Goal: Information Seeking & Learning: Learn about a topic

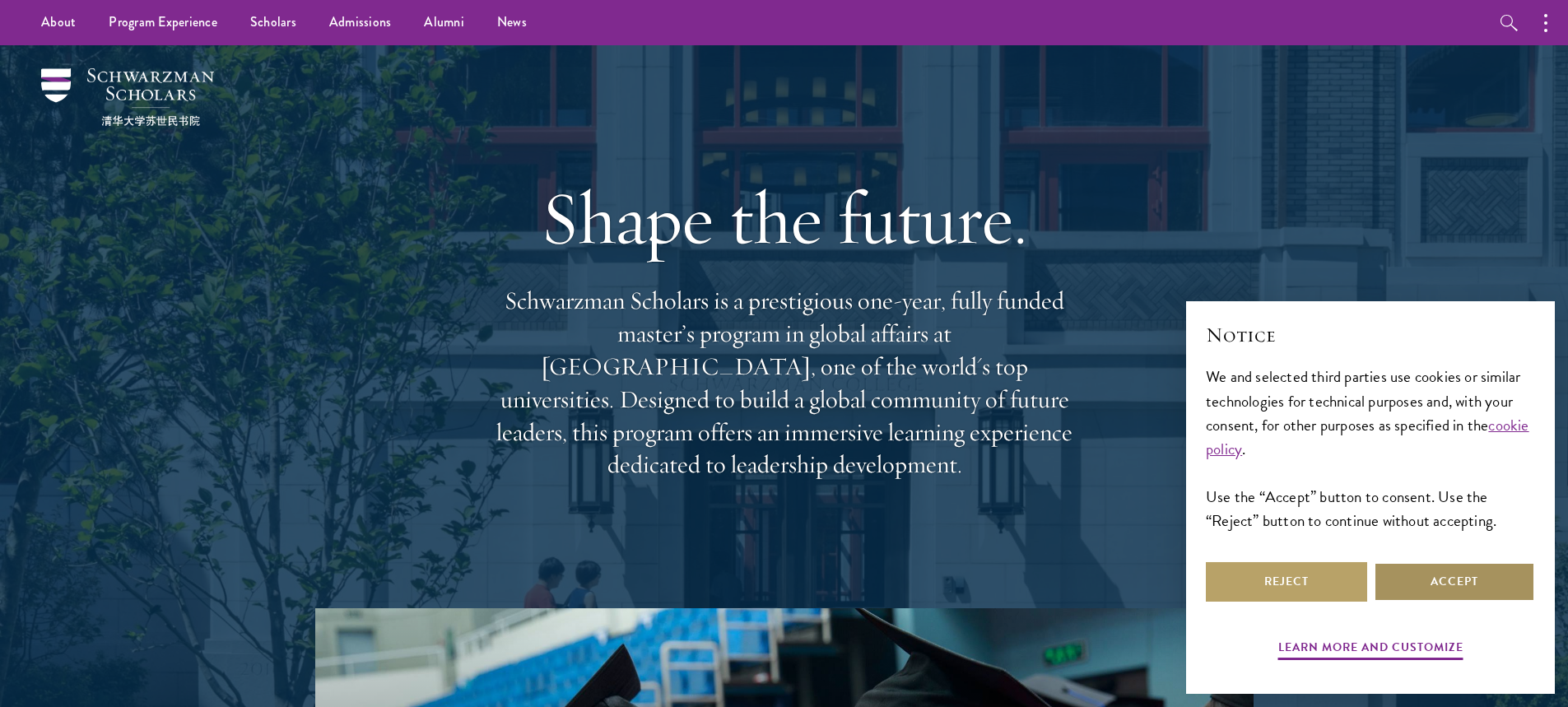
click at [1465, 588] on button "Accept" at bounding box center [1455, 582] width 161 height 40
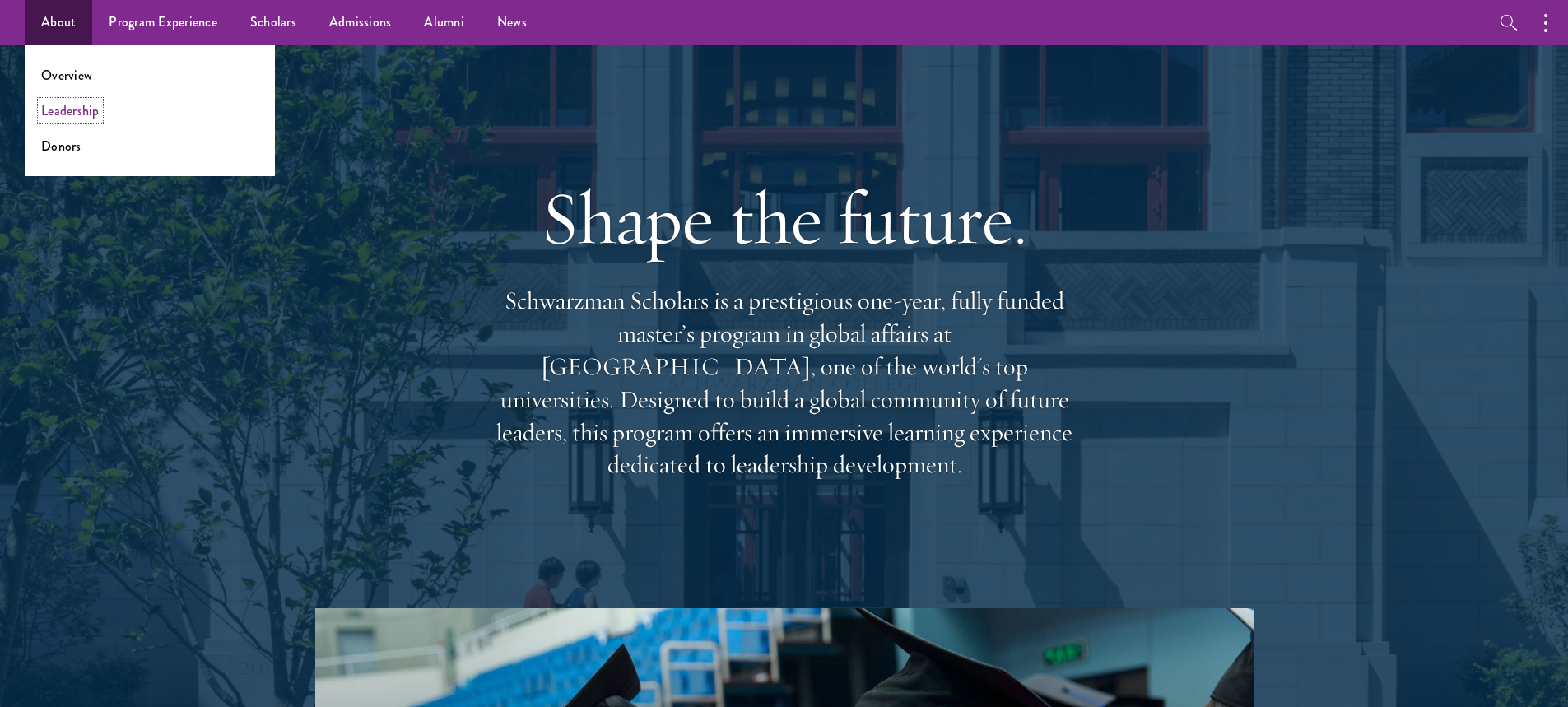
click at [61, 108] on link "Leadership" at bounding box center [70, 110] width 58 height 19
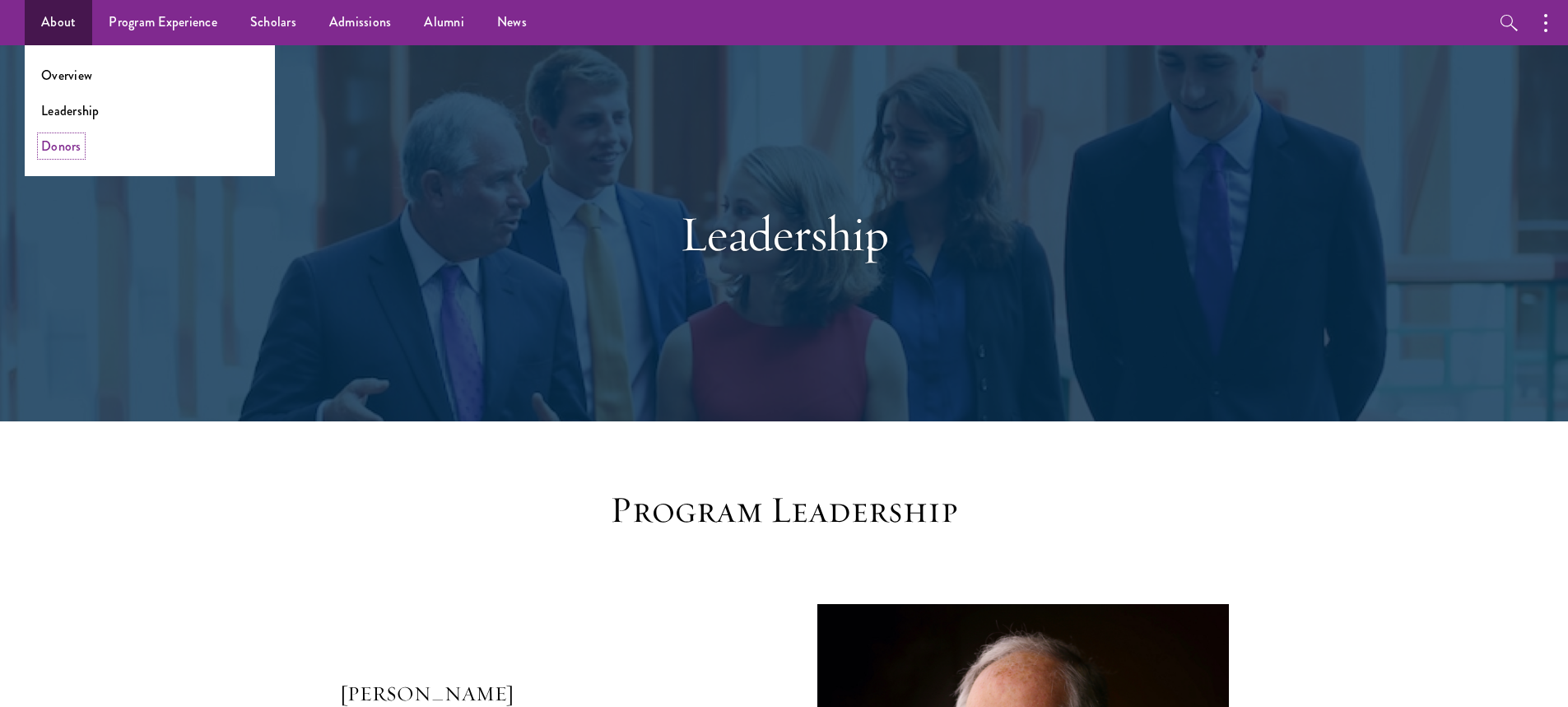
click at [65, 143] on link "Donors" at bounding box center [61, 145] width 41 height 19
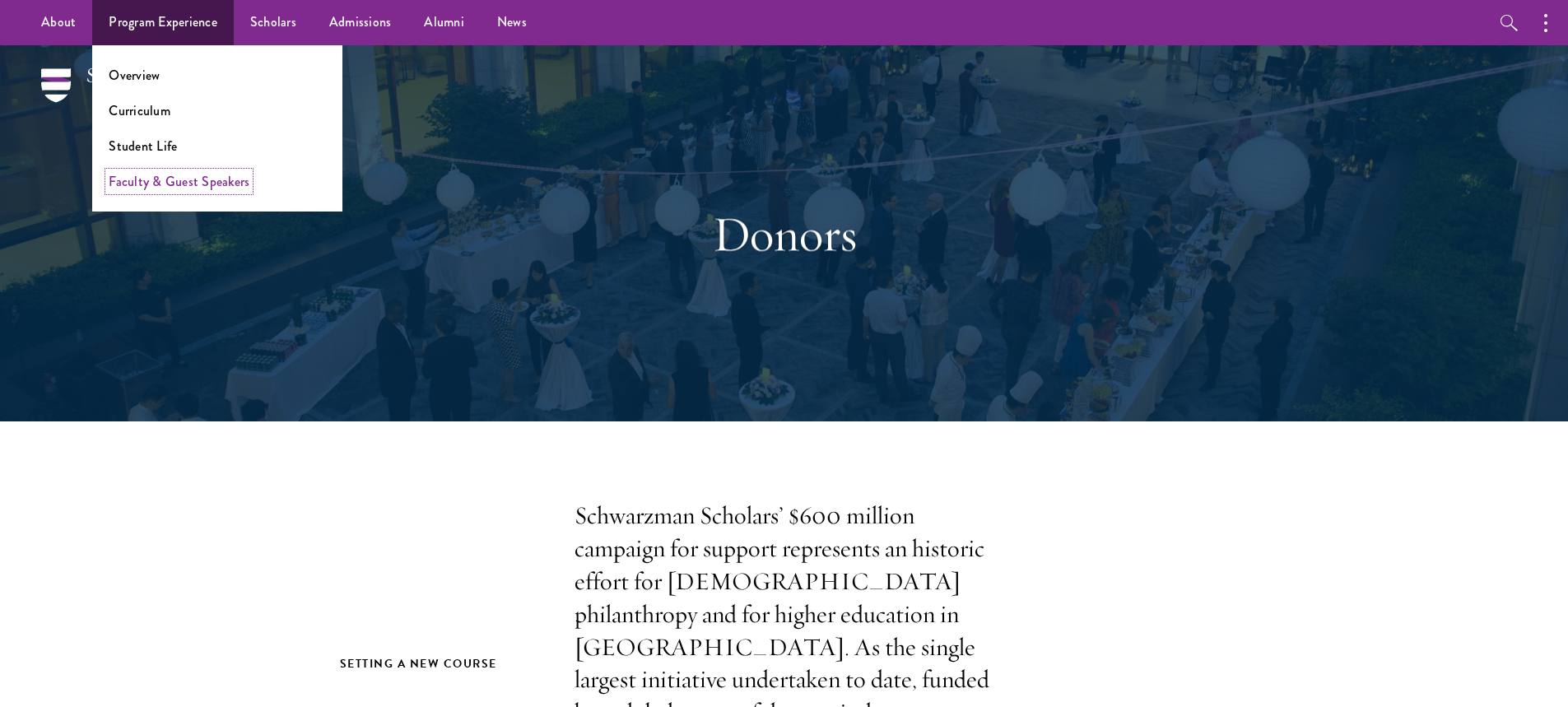
click at [159, 187] on link "Faculty & Guest Speakers" at bounding box center [179, 181] width 141 height 19
